Goal: Task Accomplishment & Management: Use online tool/utility

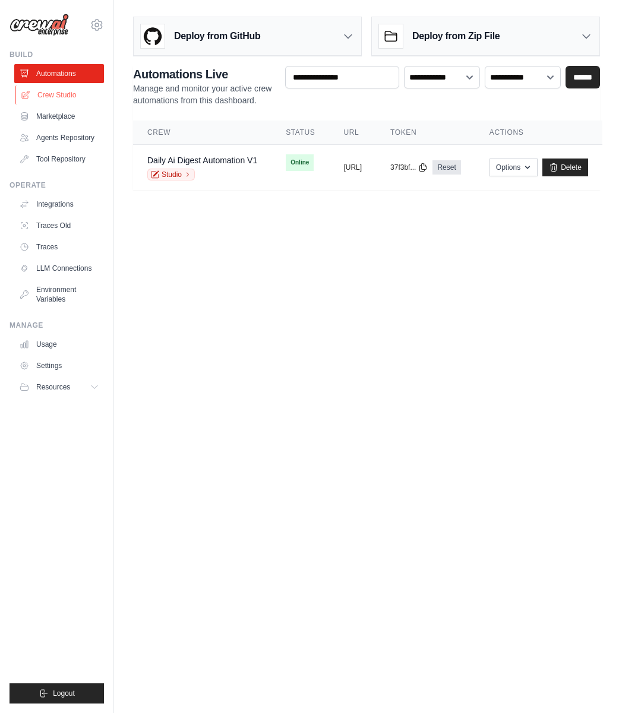
click at [65, 95] on link "Crew Studio" at bounding box center [60, 95] width 90 height 19
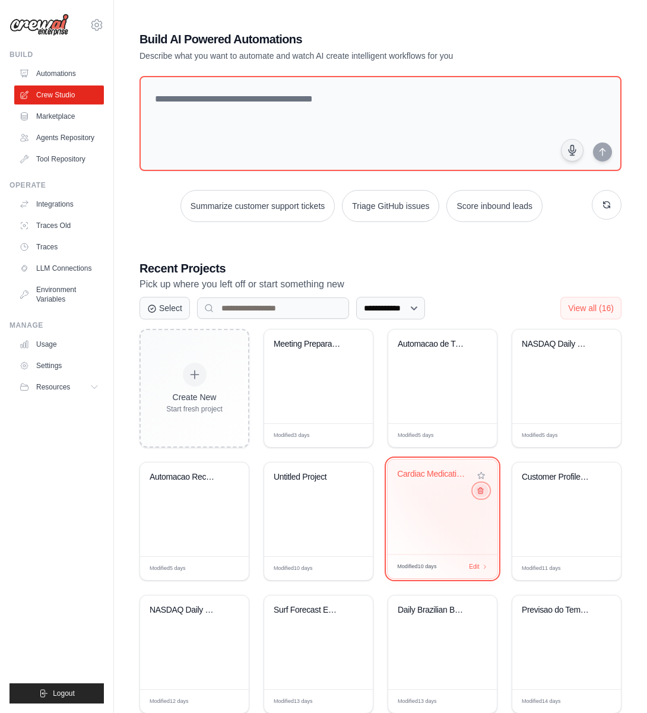
click at [480, 492] on icon at bounding box center [481, 491] width 8 height 8
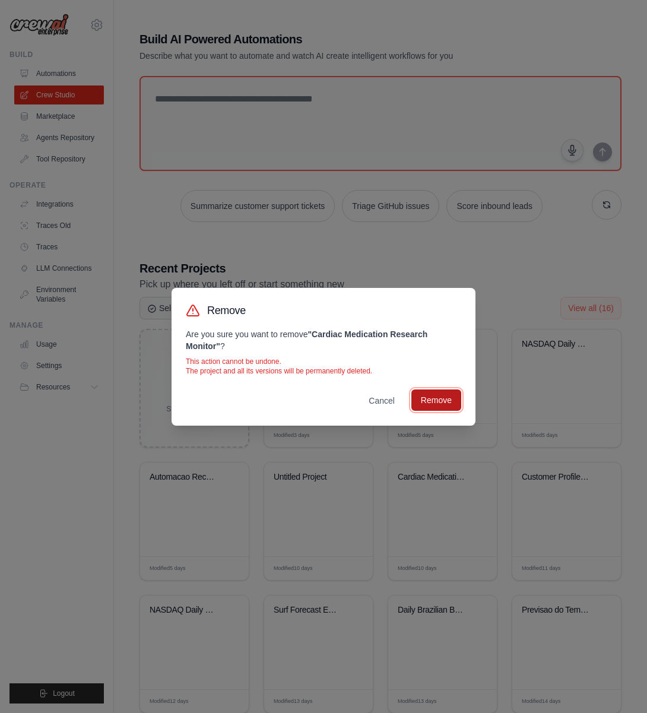
click at [431, 401] on button "Remove" at bounding box center [437, 400] width 50 height 21
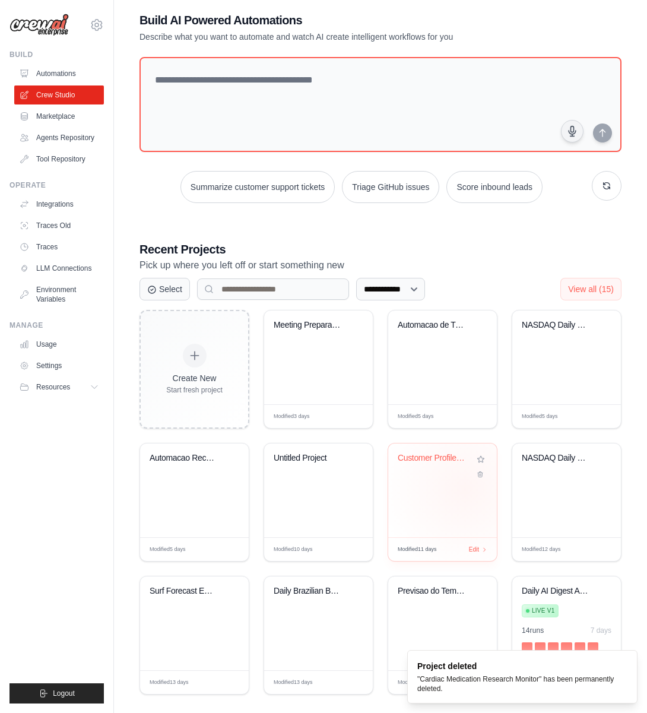
scroll to position [31, 0]
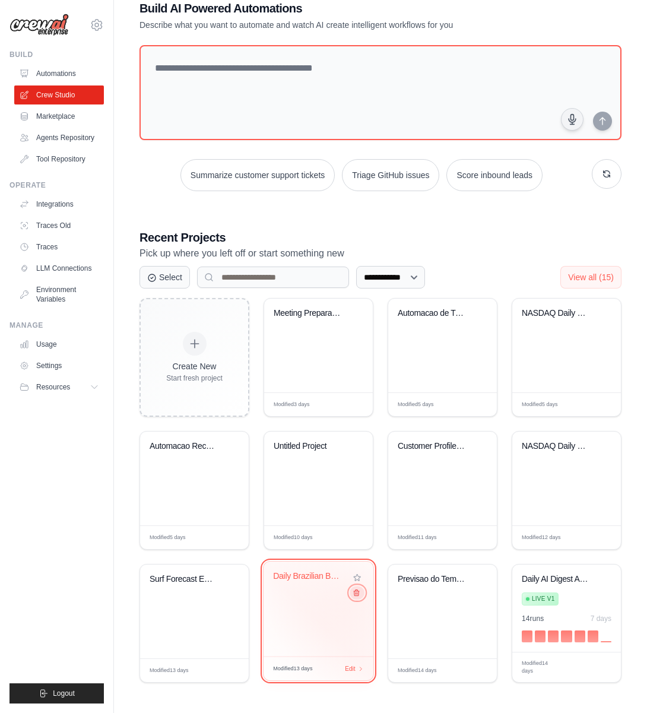
click at [355, 598] on button at bounding box center [357, 592] width 14 height 13
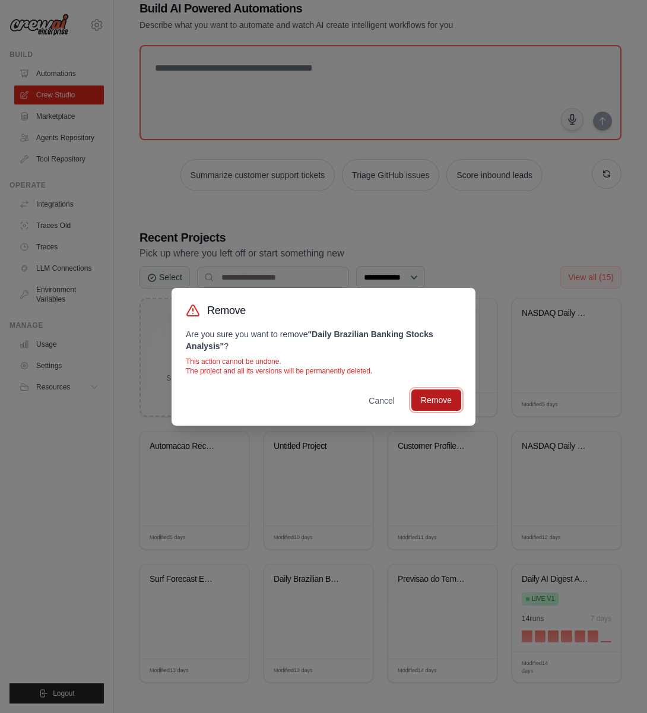
click at [424, 404] on button "Remove" at bounding box center [437, 400] width 50 height 21
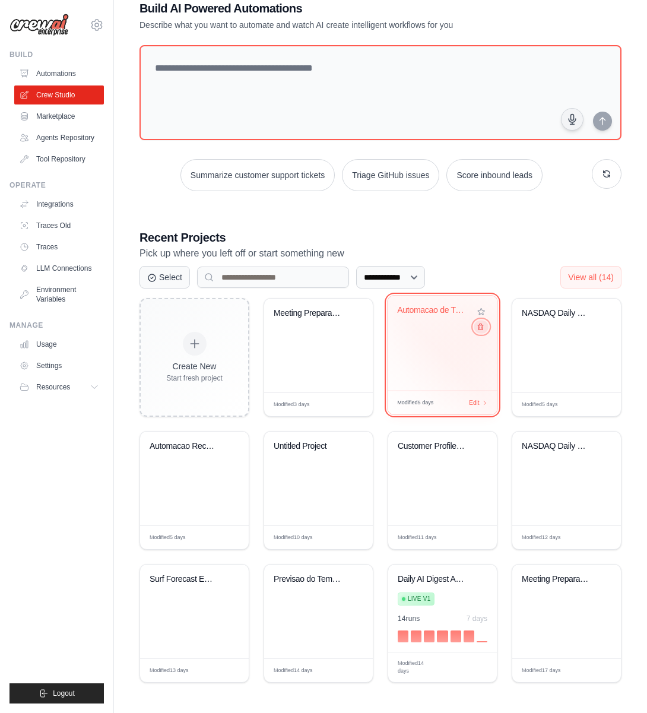
click at [480, 330] on icon at bounding box center [480, 327] width 5 height 6
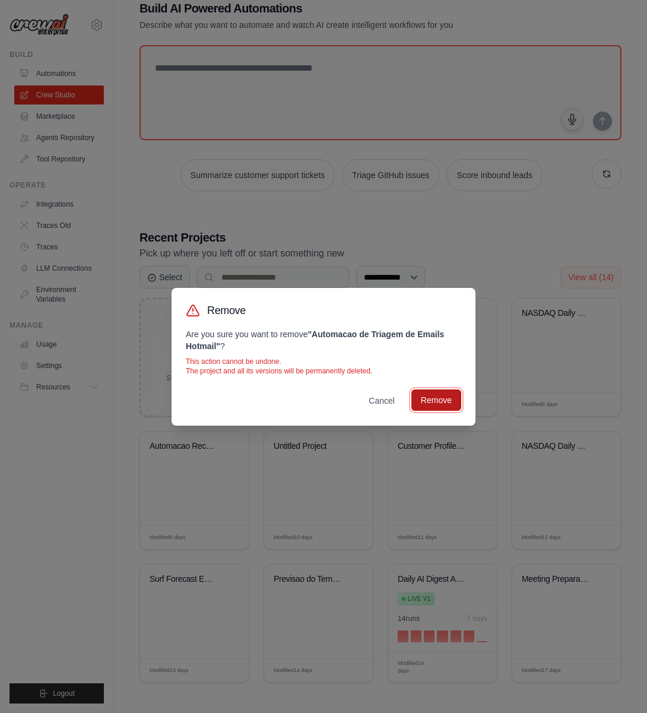
click at [421, 406] on button "Remove" at bounding box center [437, 400] width 50 height 21
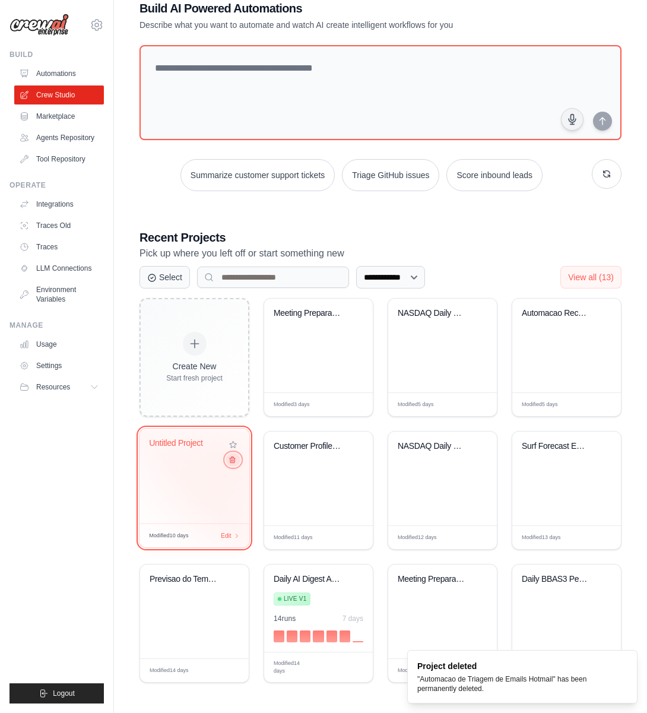
click at [232, 461] on icon at bounding box center [233, 460] width 8 height 8
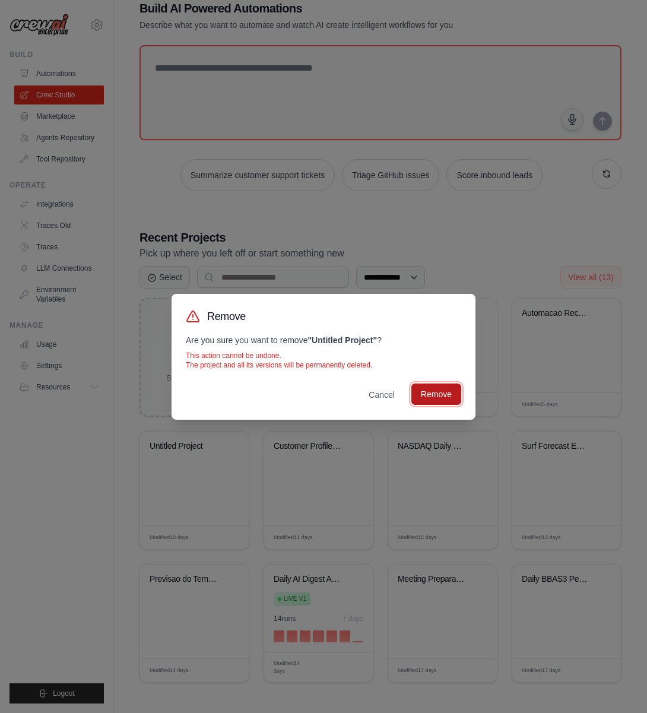
click at [431, 394] on button "Remove" at bounding box center [437, 394] width 50 height 21
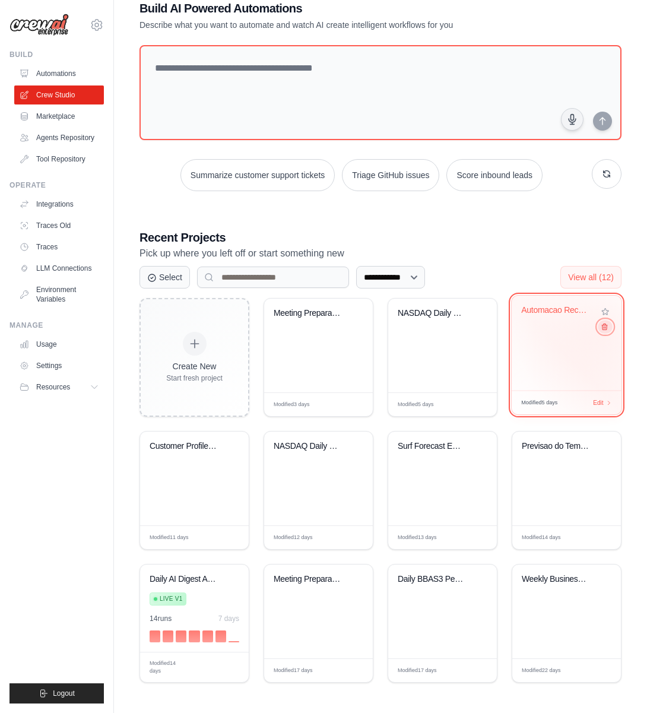
click at [603, 332] on button at bounding box center [605, 326] width 14 height 13
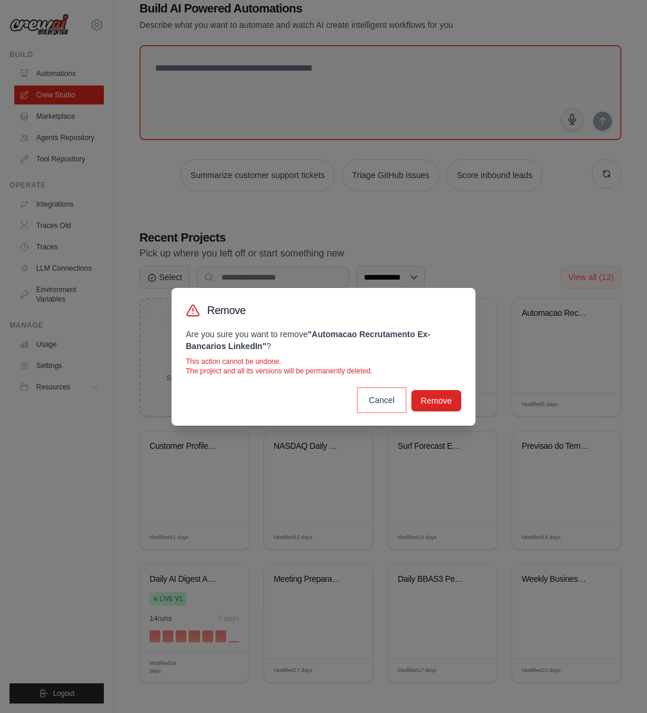
click at [385, 401] on button "Cancel" at bounding box center [381, 400] width 45 height 21
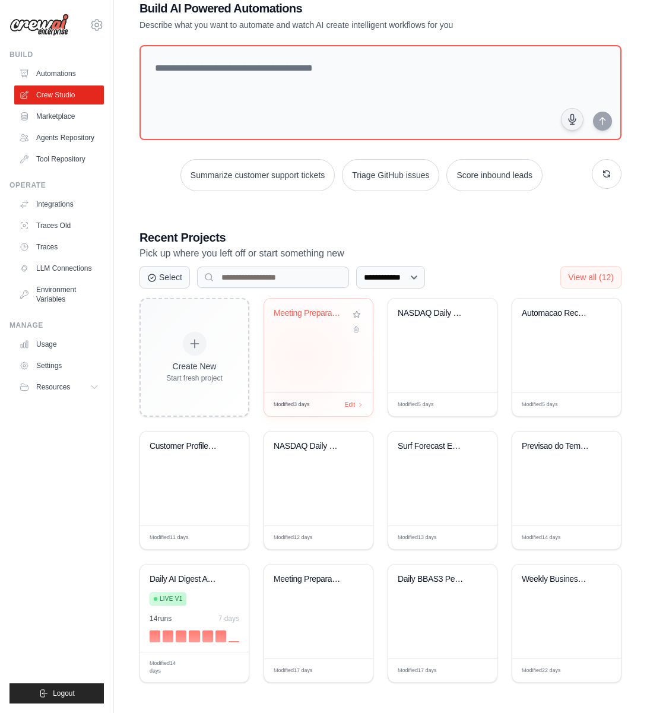
click at [302, 355] on div "Meeting Preparation Assistant" at bounding box center [318, 346] width 109 height 94
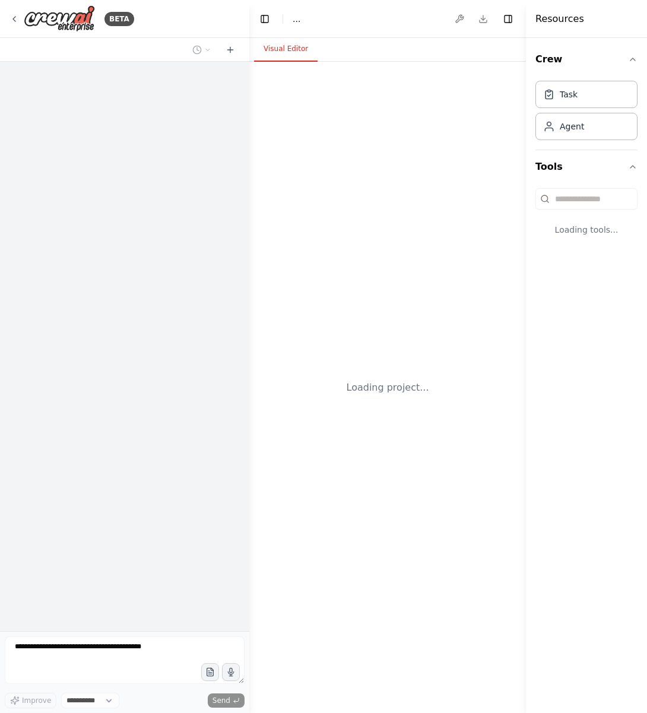
select select "****"
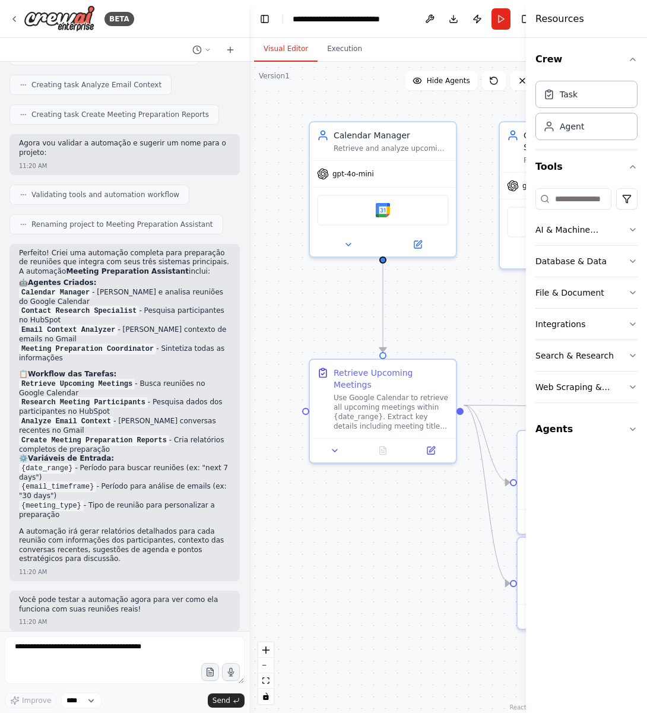
scroll to position [682, 0]
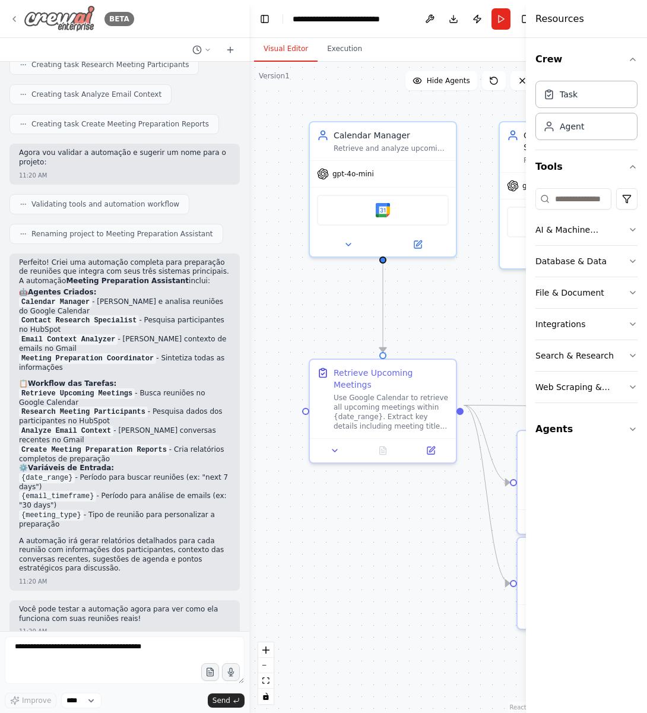
click at [11, 18] on icon at bounding box center [15, 19] width 10 height 10
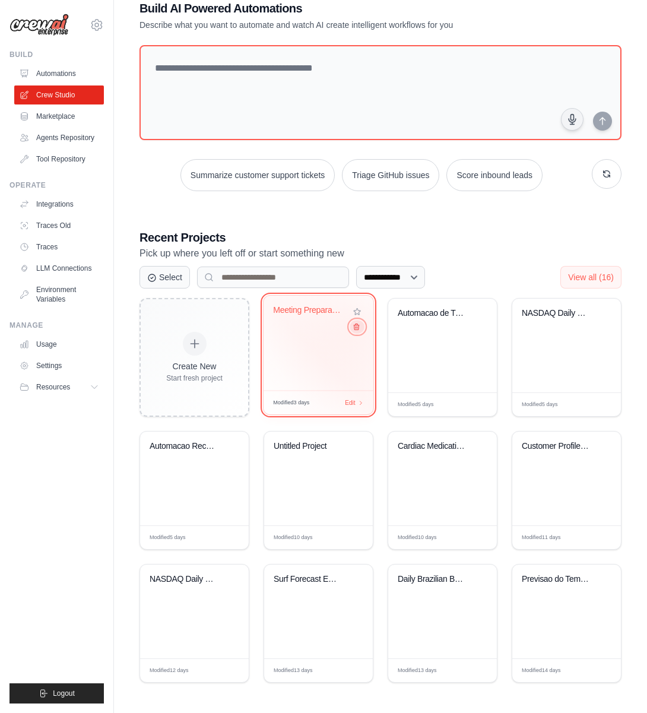
click at [356, 328] on icon at bounding box center [357, 327] width 8 height 8
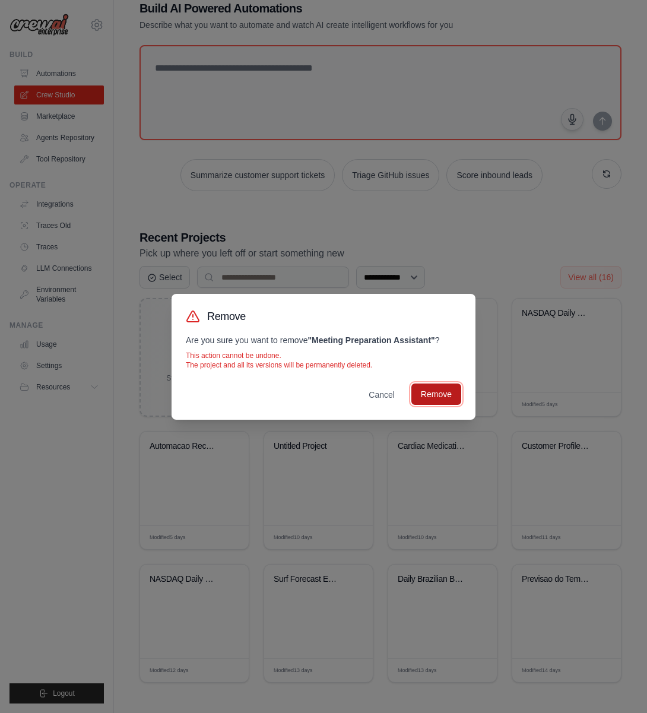
click at [447, 401] on button "Remove" at bounding box center [437, 394] width 50 height 21
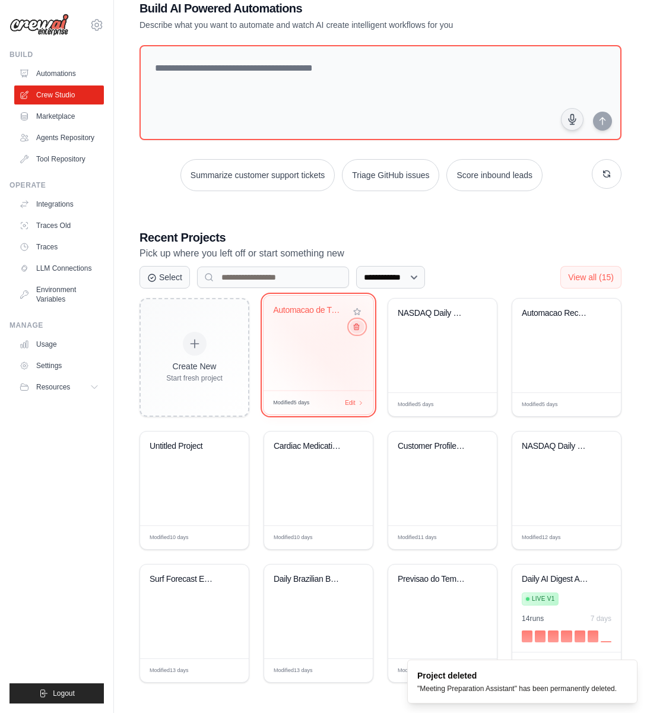
click at [353, 330] on icon at bounding box center [357, 327] width 8 height 8
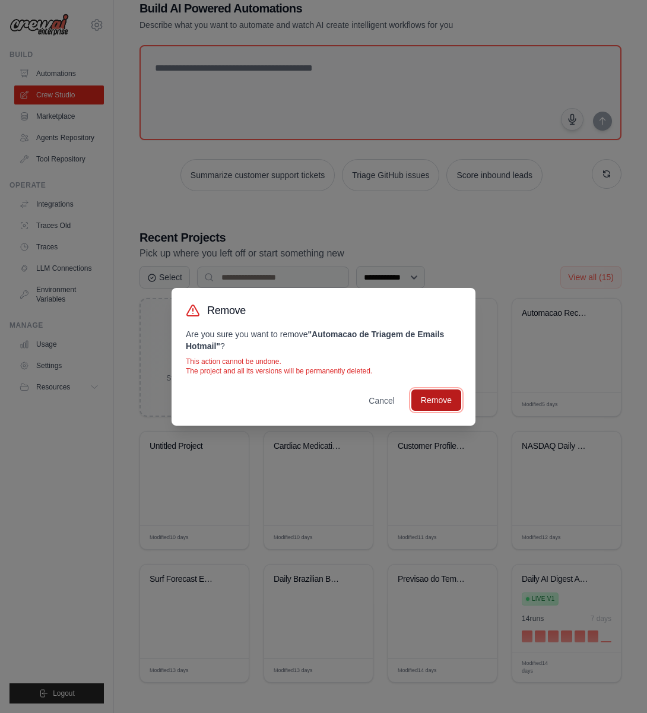
click at [426, 403] on button "Remove" at bounding box center [437, 400] width 50 height 21
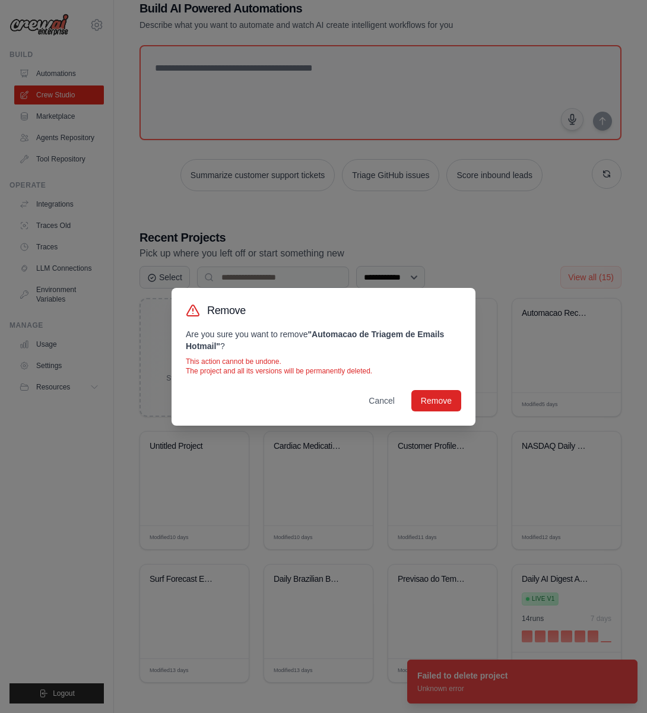
click at [75, 465] on div "Remove Are you sure you want to remove " Automacao de Triagem de Emails Hotmail…" at bounding box center [323, 356] width 647 height 713
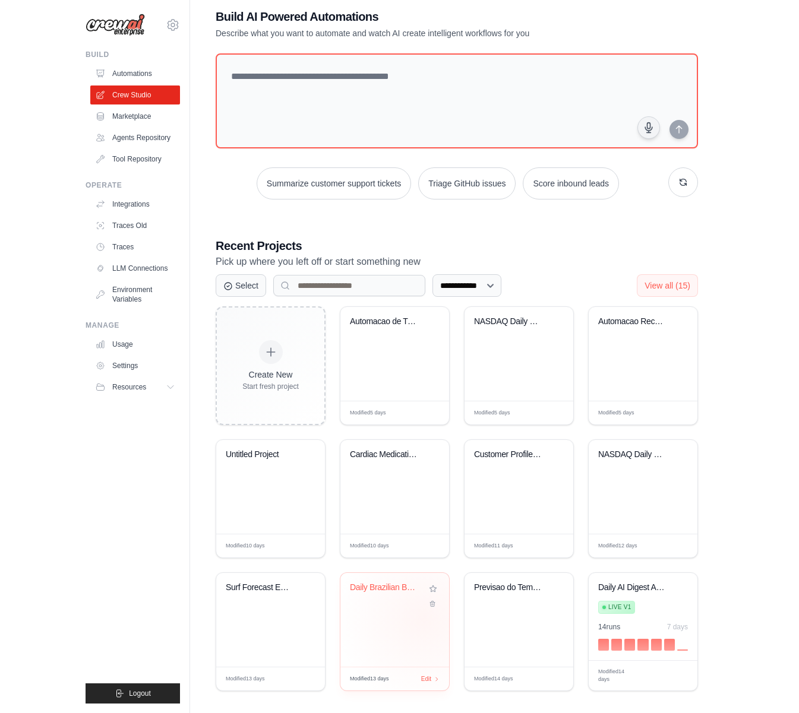
scroll to position [31, 0]
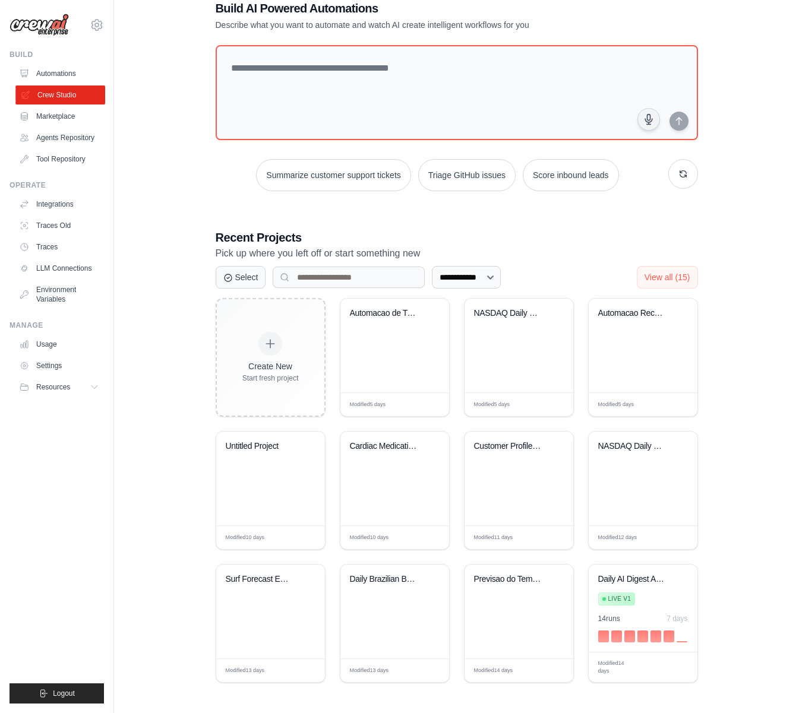
click at [53, 91] on link "Crew Studio" at bounding box center [60, 95] width 90 height 19
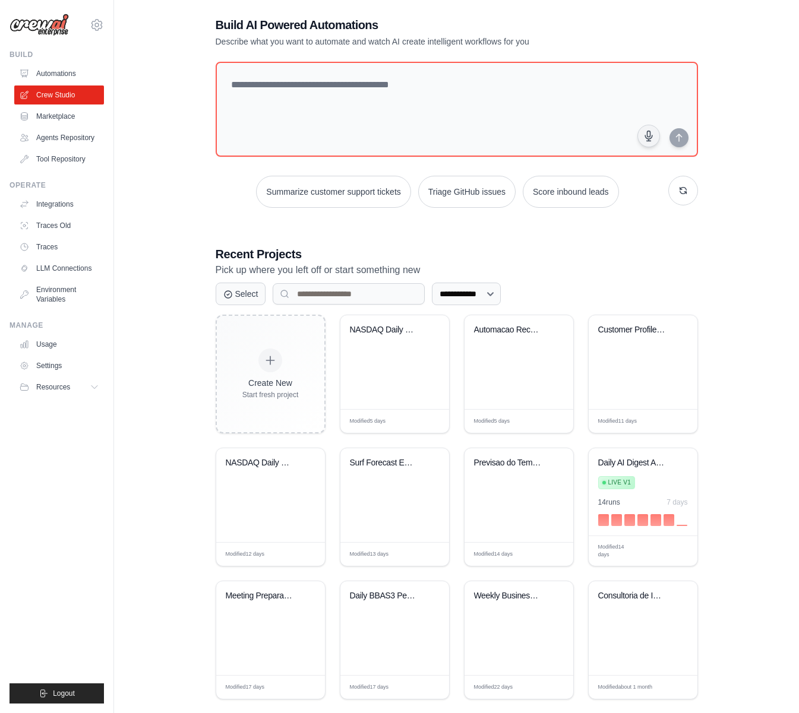
scroll to position [31, 0]
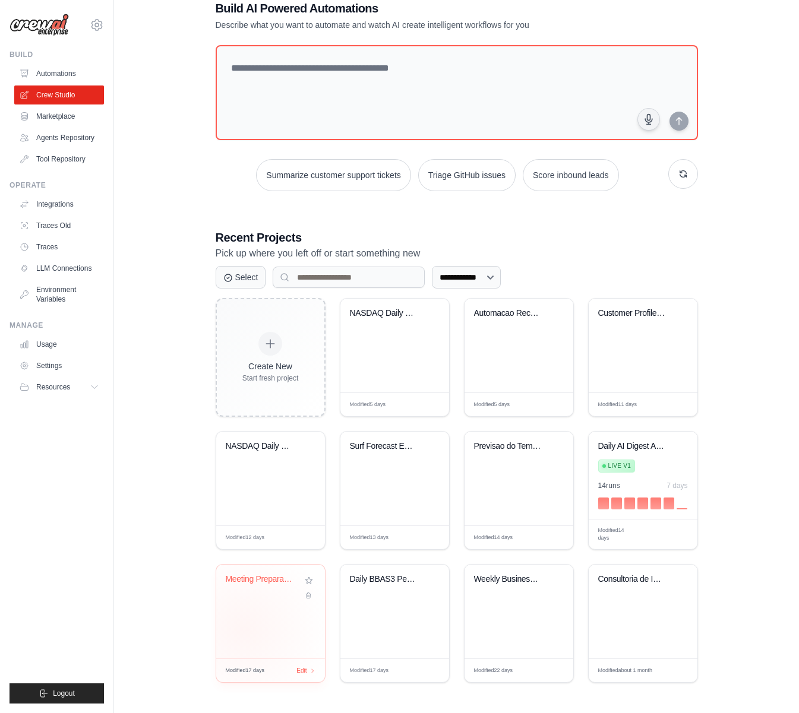
click at [244, 628] on div "Meeting Preparation Crew - Agentic ..." at bounding box center [270, 612] width 109 height 94
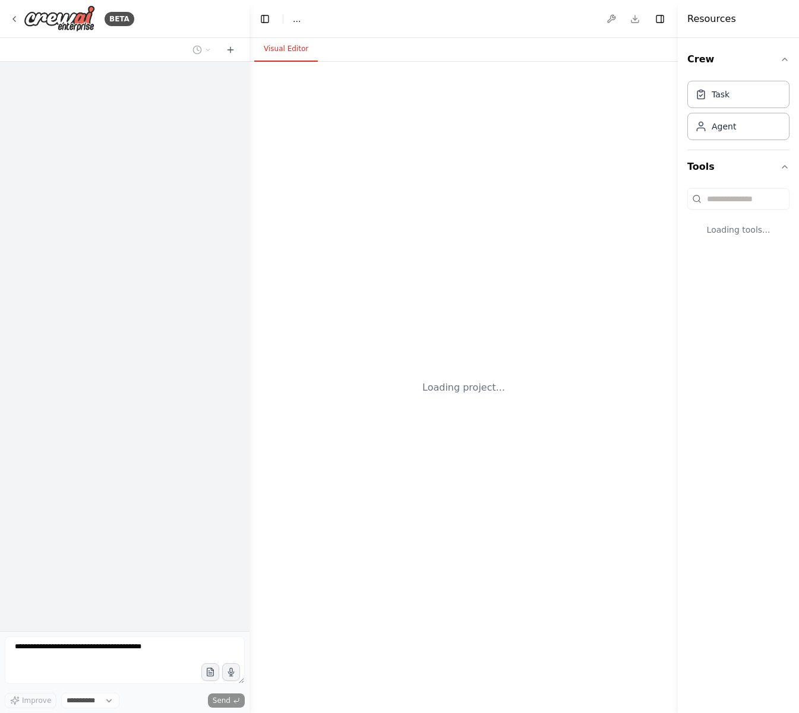
select select "****"
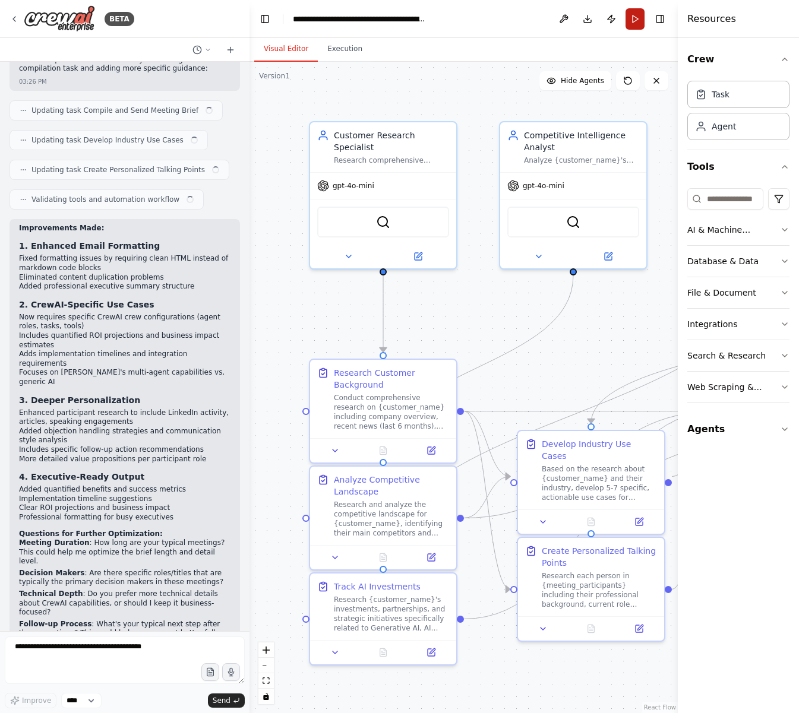
scroll to position [1920, 0]
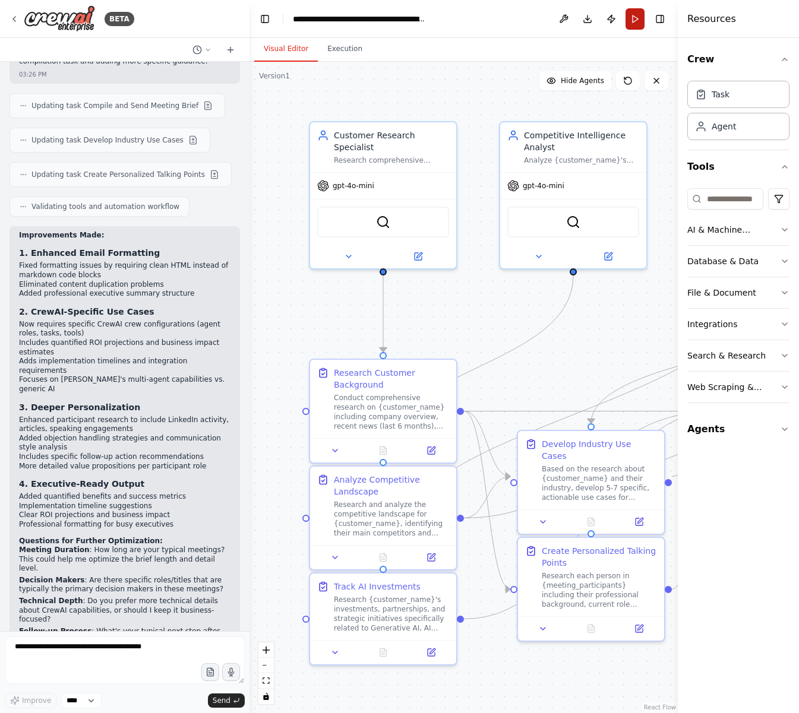
click at [634, 18] on button "Run" at bounding box center [634, 18] width 19 height 21
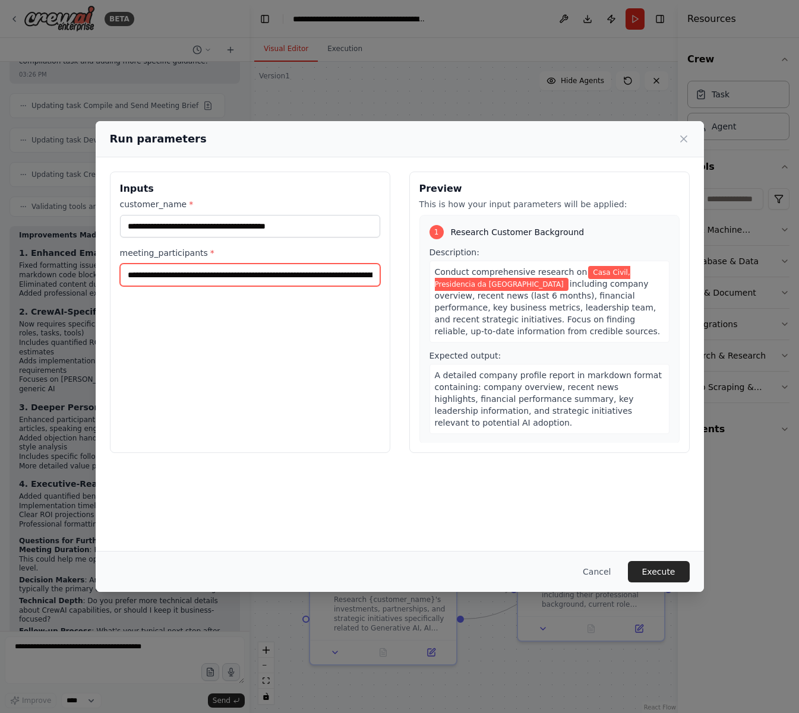
click at [176, 280] on input "**********" at bounding box center [250, 275] width 260 height 23
type input "**********"
click at [644, 579] on button "Execute" at bounding box center [659, 571] width 62 height 21
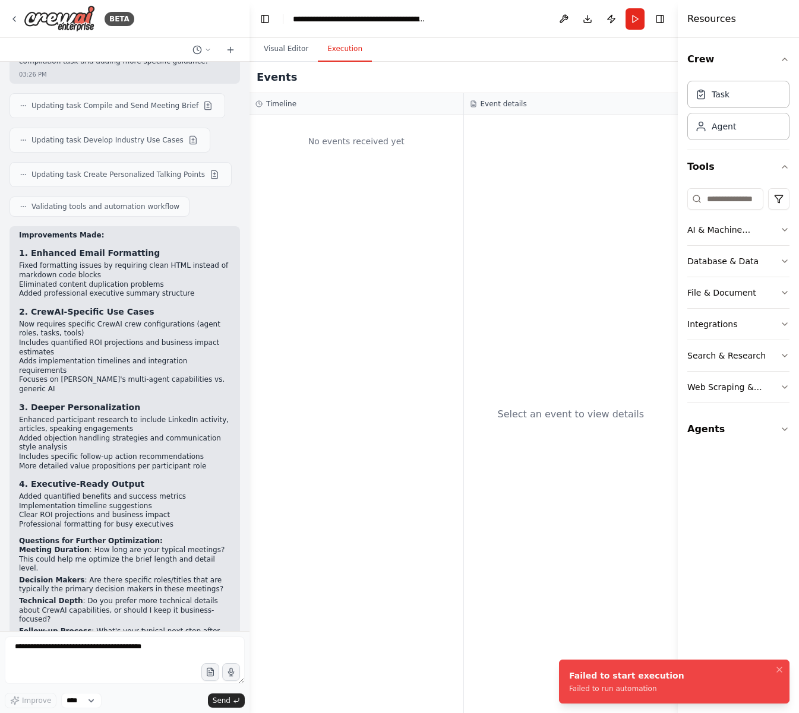
click at [602, 684] on div "Failed to run automation" at bounding box center [626, 689] width 115 height 10
click at [633, 16] on button "Run" at bounding box center [634, 18] width 19 height 21
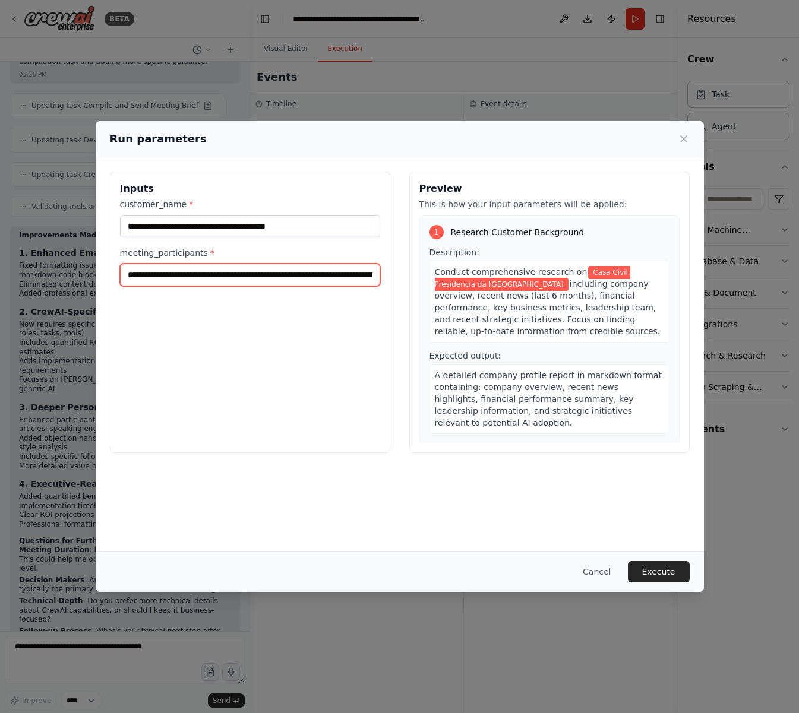
click at [283, 273] on input "**********" at bounding box center [250, 275] width 260 height 23
click at [652, 570] on button "Execute" at bounding box center [659, 571] width 62 height 21
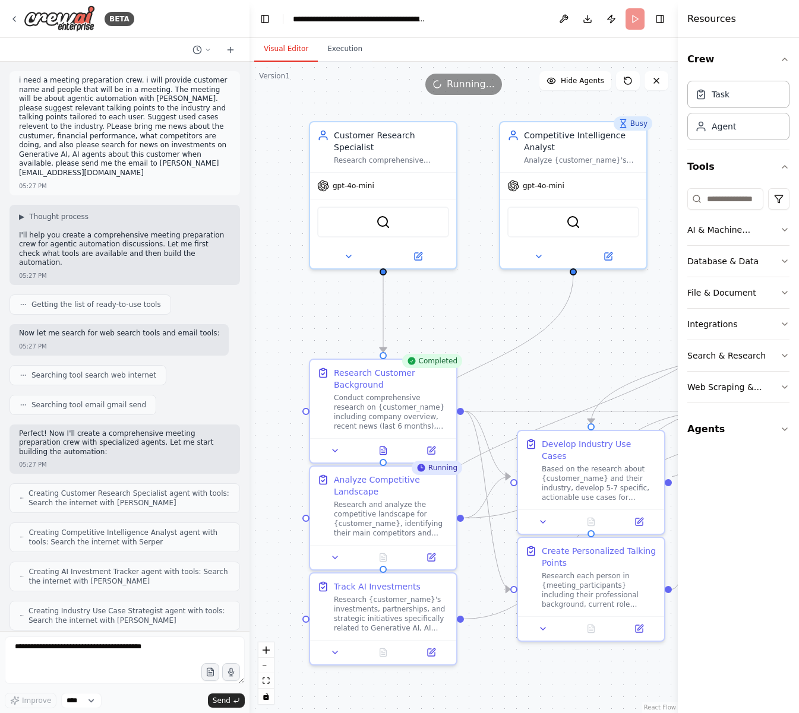
click at [281, 52] on button "Visual Editor" at bounding box center [286, 49] width 64 height 25
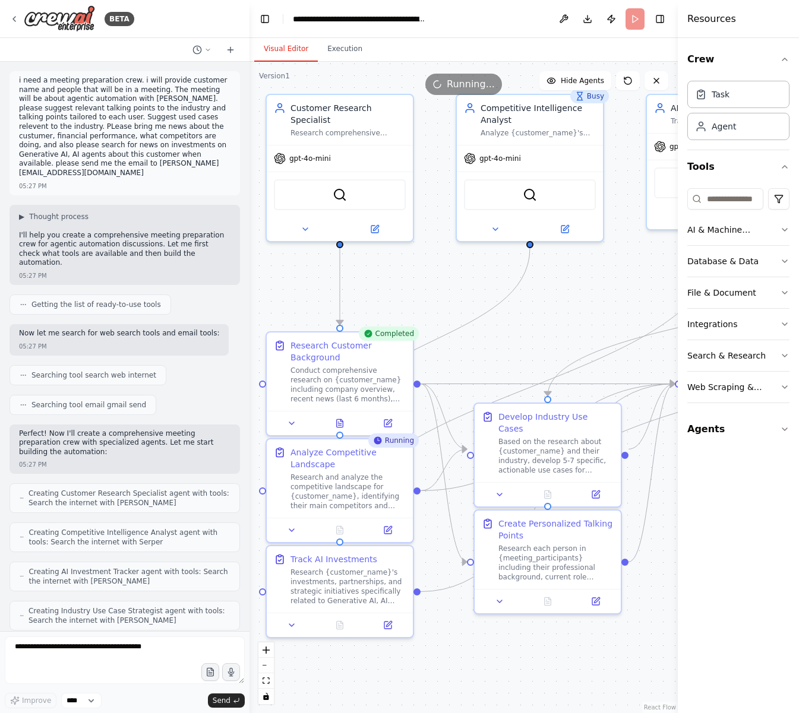
drag, startPoint x: 271, startPoint y: 154, endPoint x: 228, endPoint y: 127, distance: 51.2
click at [228, 127] on div "BETA i need a meeting preparation crew. i will provide customer name and people…" at bounding box center [399, 356] width 799 height 713
click at [268, 665] on icon "zoom out" at bounding box center [266, 665] width 7 height 1
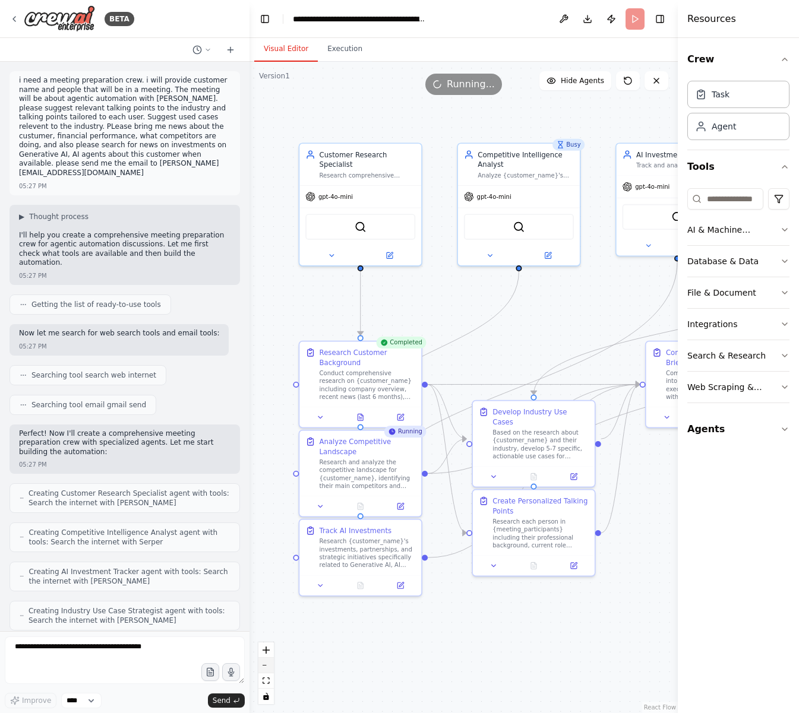
click at [268, 665] on icon "zoom out" at bounding box center [266, 665] width 7 height 1
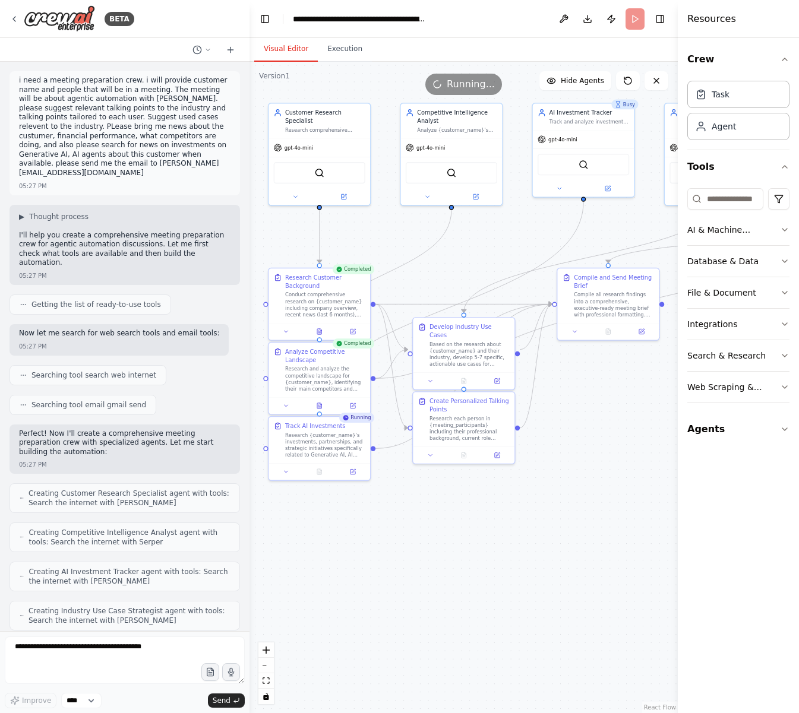
drag, startPoint x: 540, startPoint y: 606, endPoint x: 482, endPoint y: 525, distance: 99.6
click at [482, 525] on div ".deletable-edge-delete-btn { width: 20px; height: 20px; border: 0px solid #ffff…" at bounding box center [463, 388] width 428 height 652
